Goal: Navigation & Orientation: Find specific page/section

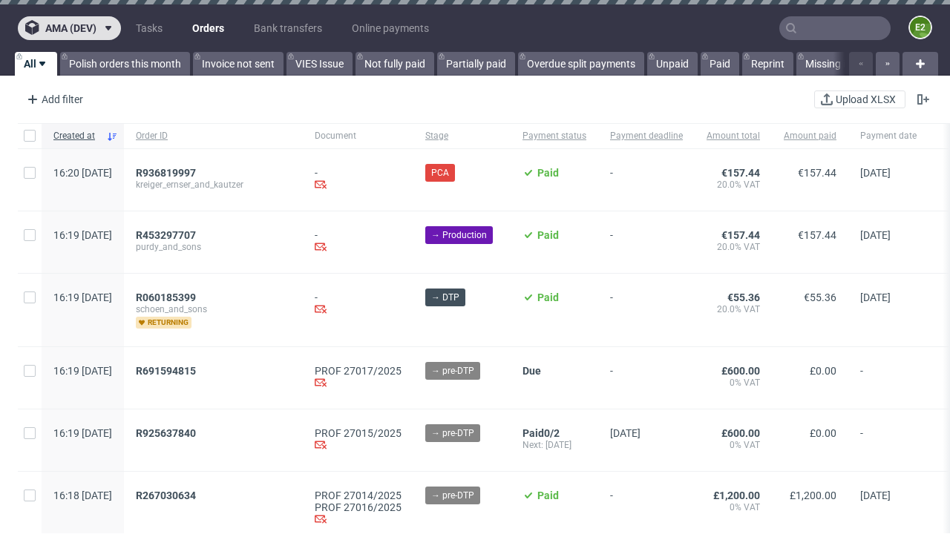
click at [69, 28] on span "ama (dev)" at bounding box center [70, 28] width 51 height 10
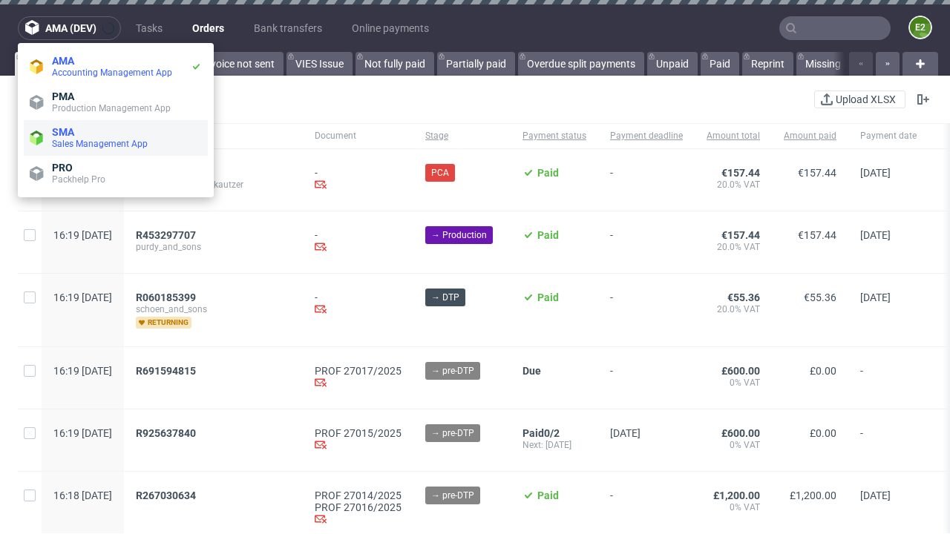
click at [116, 138] on span "Sales Management App" at bounding box center [127, 144] width 150 height 12
